Goal: Task Accomplishment & Management: Manage account settings

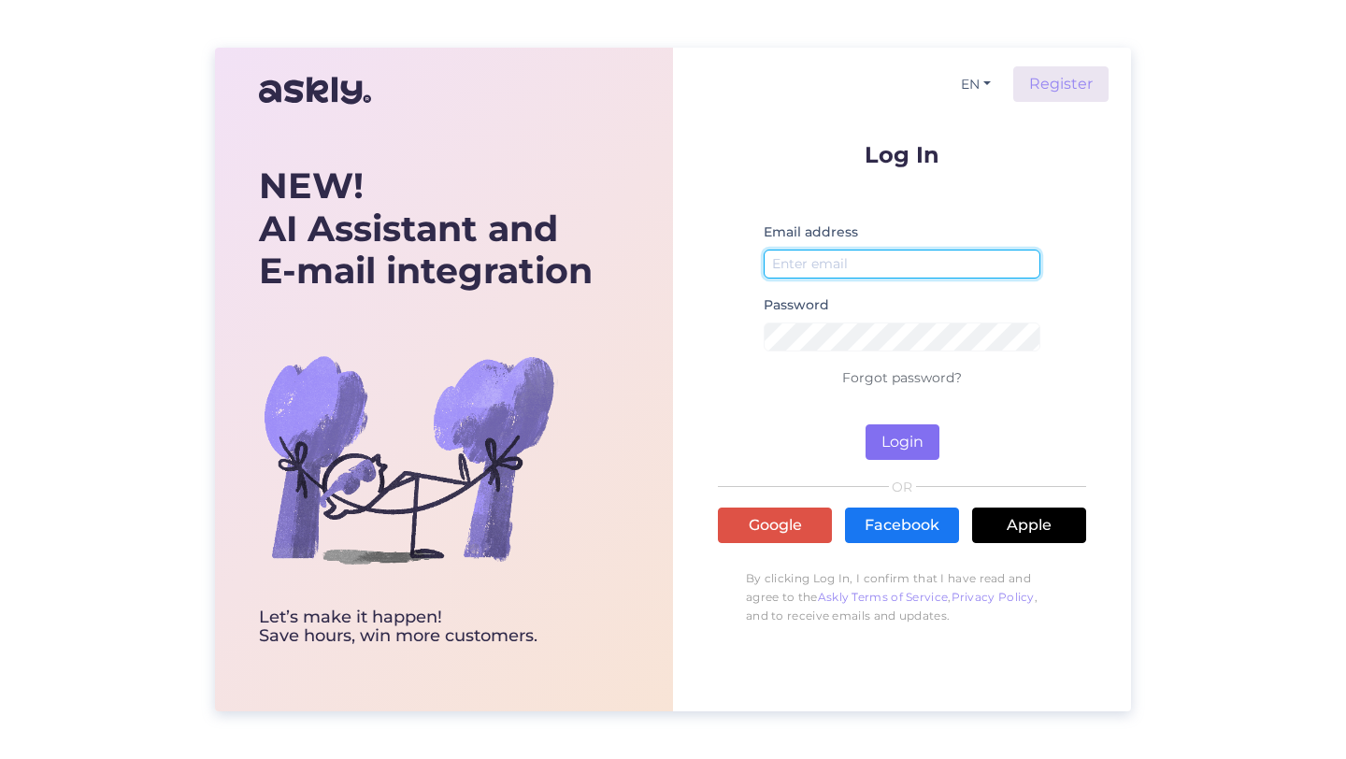
type input "[PERSON_NAME][EMAIL_ADDRESS][DOMAIN_NAME]"
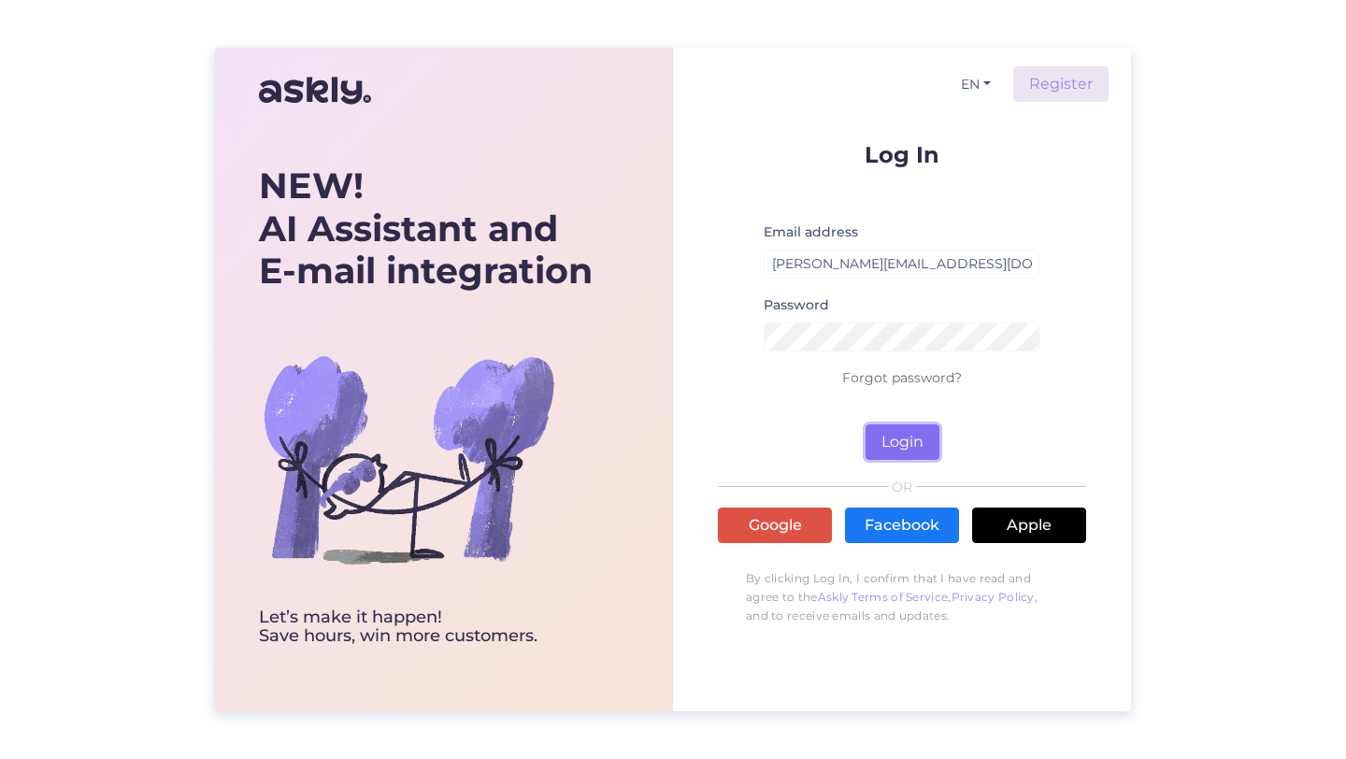
click at [871, 458] on button "Login" at bounding box center [903, 442] width 74 height 36
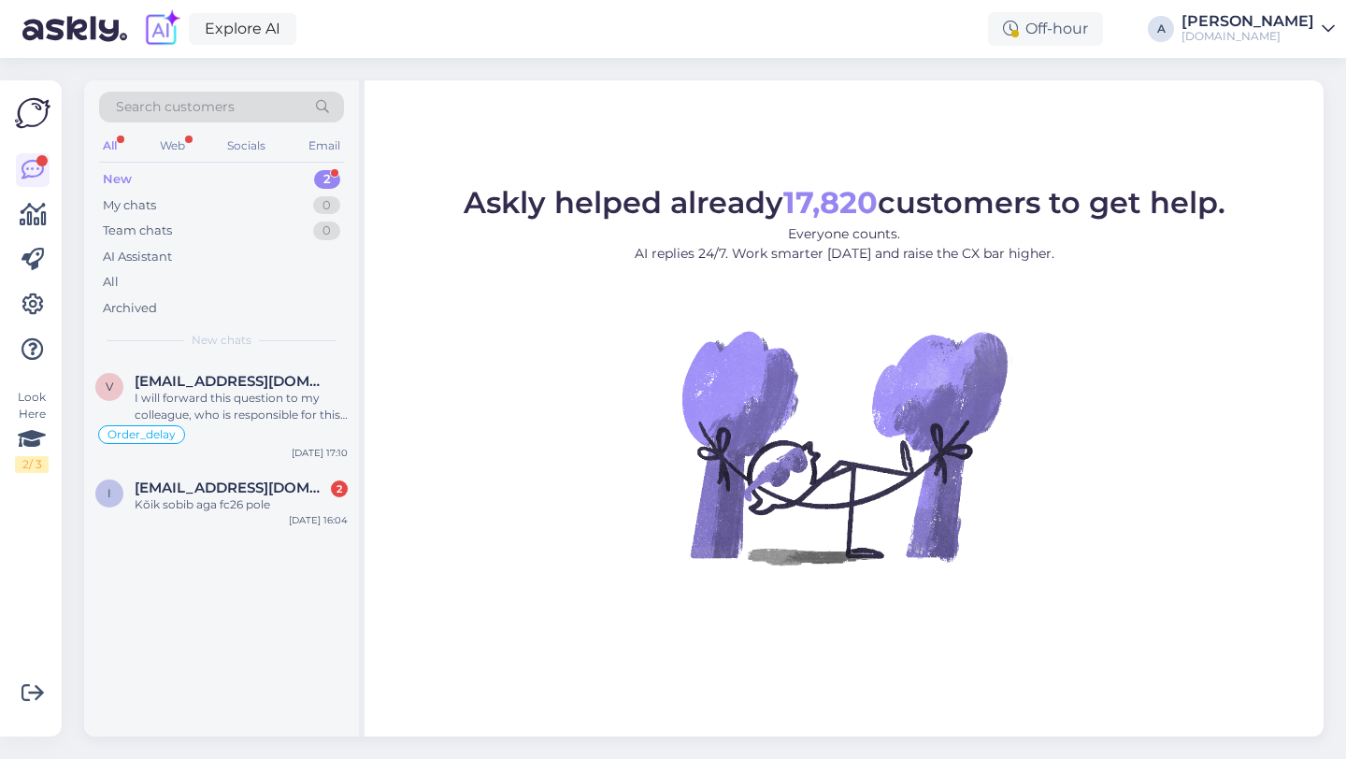
click at [714, 338] on img at bounding box center [844, 447] width 337 height 337
click at [1293, 33] on div "[DOMAIN_NAME]" at bounding box center [1248, 36] width 133 height 15
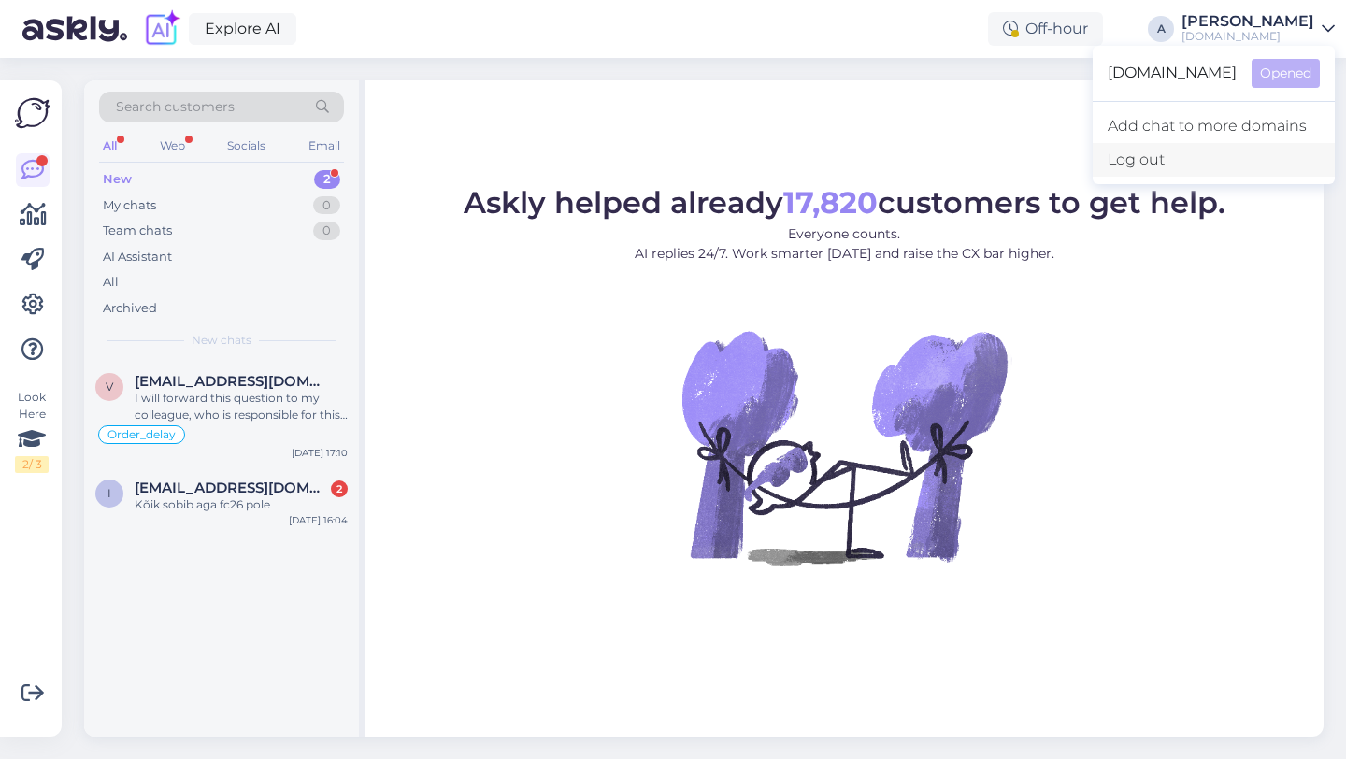
click at [1154, 162] on div "Log out" at bounding box center [1214, 160] width 242 height 34
